Goal: Information Seeking & Learning: Learn about a topic

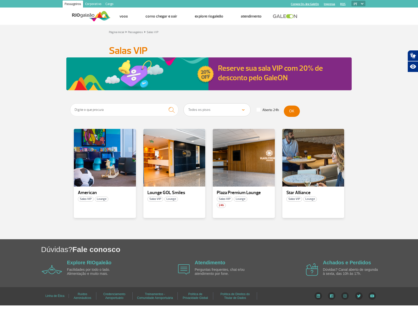
click at [243, 111] on select "Todos os pisos Área Pública (antes do Raio-X) Desembarque Área Pública Desembar…" at bounding box center [217, 109] width 67 height 13
select select "92"
click at [184, 103] on select "Todos os pisos Área Pública (antes do Raio-X) Desembarque Área Pública Desembar…" at bounding box center [217, 109] width 67 height 13
click at [289, 113] on button "OK" at bounding box center [292, 110] width 16 height 11
click at [110, 161] on div at bounding box center [104, 157] width 63 height 59
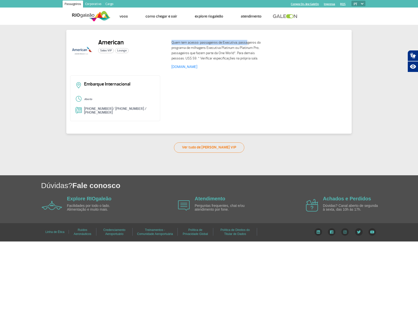
drag, startPoint x: 169, startPoint y: 43, endPoint x: 247, endPoint y: 42, distance: 77.2
click at [246, 42] on div "Quem tem acesso: passageiros de Executiva; passageiros do programa de milhagens…" at bounding box center [258, 55] width 181 height 32
click at [248, 42] on p "Quem tem acesso: passageiros de Executiva; passageiros do programa de milhagens…" at bounding box center [217, 50] width 90 height 21
drag, startPoint x: 175, startPoint y: 44, endPoint x: 266, endPoint y: 59, distance: 92.2
click at [266, 59] on div "Quem tem acesso: passageiros de Executiva; passageiros do programa de milhagens…" at bounding box center [258, 55] width 181 height 32
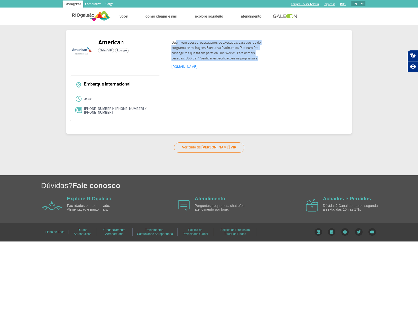
click at [243, 58] on p "Quem tem acesso: passageiros de Executiva; passageiros do programa de milhagens…" at bounding box center [217, 50] width 90 height 21
drag, startPoint x: 168, startPoint y: 44, endPoint x: 233, endPoint y: 67, distance: 69.2
click at [233, 67] on div "Quem tem acesso: passageiros de Executiva; passageiros do programa de milhagens…" at bounding box center [258, 55] width 181 height 32
click at [211, 75] on div "Embarque Internacional Aberto [PHONE_NUMBER]/ [PHONE_NUMBER] / [PHONE_NUMBER]" at bounding box center [209, 99] width 278 height 49
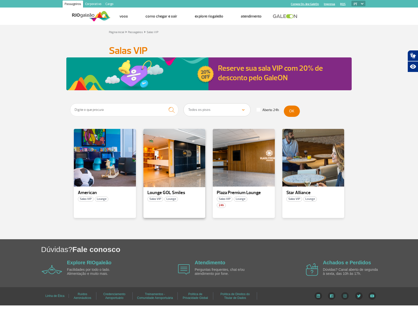
click at [179, 170] on div at bounding box center [174, 157] width 63 height 59
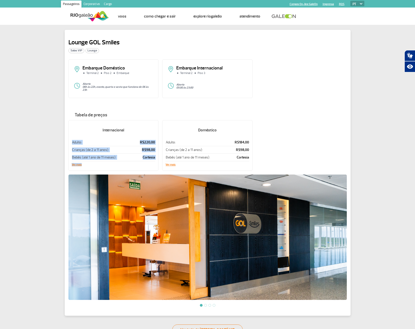
drag, startPoint x: 70, startPoint y: 140, endPoint x: 164, endPoint y: 154, distance: 95.0
click at [164, 154] on div "Internacional Adulto: R$220,00 Crianças (de 2 a 11 anos): R$98,00 Bebês (até 1 …" at bounding box center [207, 147] width 278 height 54
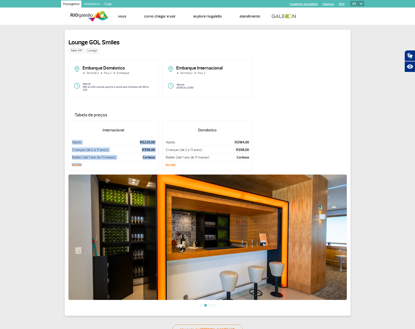
click at [136, 155] on p "Cortesia" at bounding box center [144, 157] width 21 height 5
drag, startPoint x: 70, startPoint y: 148, endPoint x: 155, endPoint y: 149, distance: 84.7
click at [155, 149] on div "Internacional Adulto: R$220,00 Crianças (de 2 a 11 anos): R$98,00 Bebês (até 1 …" at bounding box center [113, 145] width 90 height 51
click at [121, 147] on p "Crianças (de 2 a 11 anos):" at bounding box center [103, 149] width 62 height 5
click at [79, 161] on div "Internacional Adulto: R$220,00 Crianças (de 2 a 11 anos): R$98,00 Bebês (até 1 …" at bounding box center [113, 145] width 90 height 51
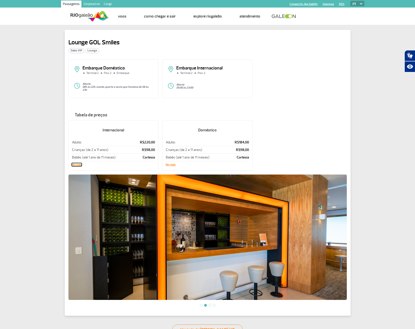
click at [78, 163] on button "Ver mais" at bounding box center [77, 164] width 10 height 3
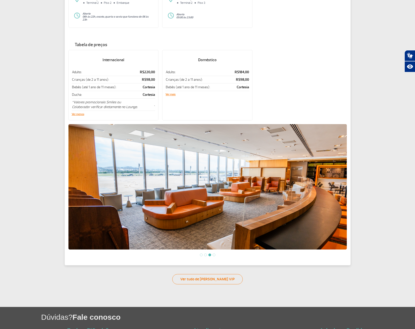
scroll to position [73, 0]
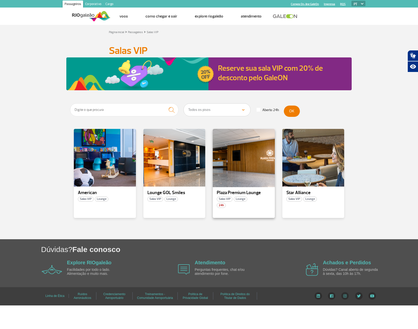
click at [256, 166] on div at bounding box center [243, 157] width 63 height 59
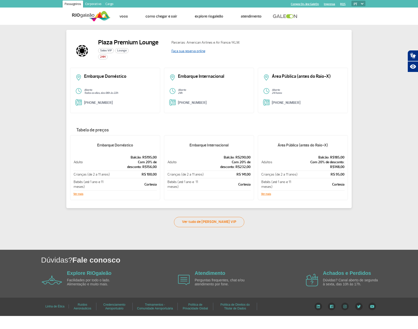
click at [189, 51] on link "Faça sua reserva online" at bounding box center [189, 51] width 34 height 4
click at [267, 194] on button "Ver mais" at bounding box center [266, 193] width 10 height 3
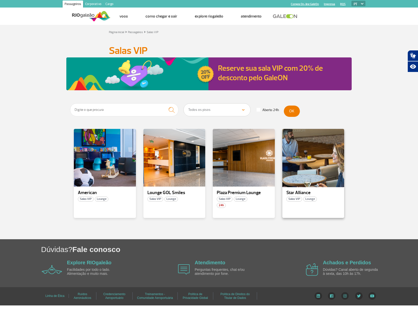
click at [312, 167] on div at bounding box center [313, 157] width 63 height 59
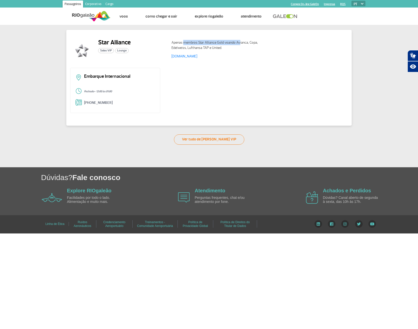
drag, startPoint x: 184, startPoint y: 43, endPoint x: 243, endPoint y: 44, distance: 58.4
click at [240, 44] on p "Apenas membros Star Alliance Gold voando Avianca, Copa, Edelweiss, Lufthansa TA…" at bounding box center [217, 45] width 90 height 11
click at [244, 44] on p "Apenas membros Star Alliance Gold voando Avianca, Copa, Edelweiss, Lufthansa TA…" at bounding box center [217, 45] width 90 height 11
drag, startPoint x: 170, startPoint y: 47, endPoint x: 236, endPoint y: 49, distance: 65.9
click at [236, 49] on div "Apenas membros Star Alliance Gold voando Avianca, Copa, Edelweiss, Lufthansa TA…" at bounding box center [258, 51] width 181 height 24
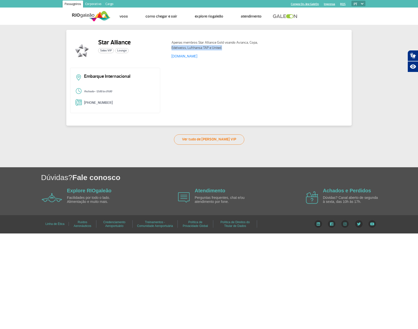
click at [218, 49] on p "Apenas membros Star Alliance Gold voando Avianca, Copa, Edelweiss, Lufthansa TA…" at bounding box center [217, 45] width 90 height 11
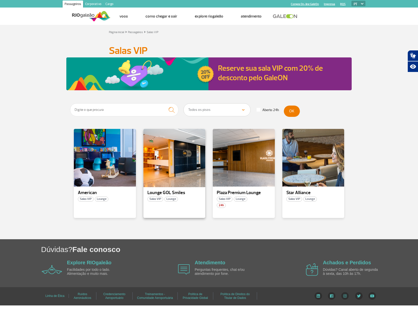
click at [168, 178] on div at bounding box center [174, 157] width 63 height 59
click at [107, 154] on div at bounding box center [104, 157] width 63 height 59
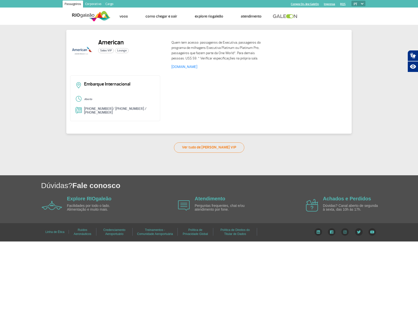
click at [82, 100] on div "Aberto" at bounding box center [115, 99] width 80 height 8
drag, startPoint x: 83, startPoint y: 99, endPoint x: 146, endPoint y: 112, distance: 63.7
click at [143, 112] on div "Embarque Internacional Aberto [PHONE_NUMBER]/ [PHONE_NUMBER] / [PHONE_NUMBER]" at bounding box center [115, 98] width 90 height 46
click at [216, 57] on p "Quem tem acesso: passageiros de Executiva; passageiros do programa de milhagens…" at bounding box center [217, 50] width 90 height 21
click at [221, 143] on link "Ver tudo de [PERSON_NAME] VIP" at bounding box center [209, 147] width 70 height 10
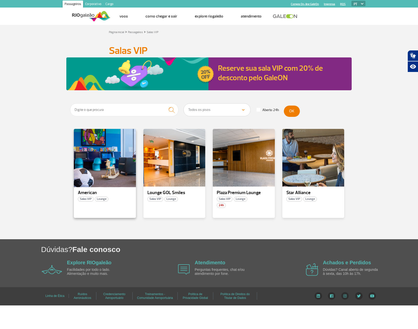
click at [96, 166] on div at bounding box center [104, 157] width 63 height 59
